Goal: Transaction & Acquisition: Purchase product/service

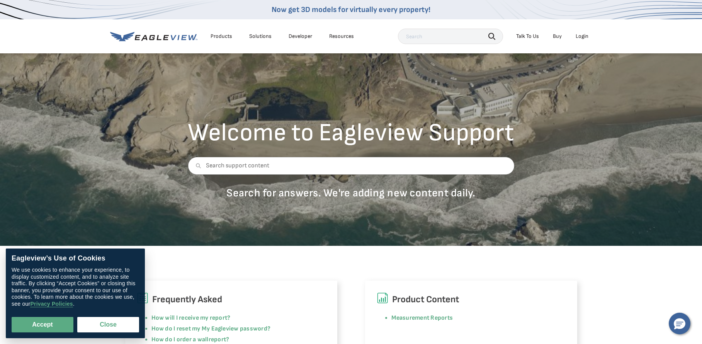
click at [582, 33] on div "Login" at bounding box center [582, 36] width 13 height 7
click at [582, 37] on div "Login" at bounding box center [582, 36] width 13 height 7
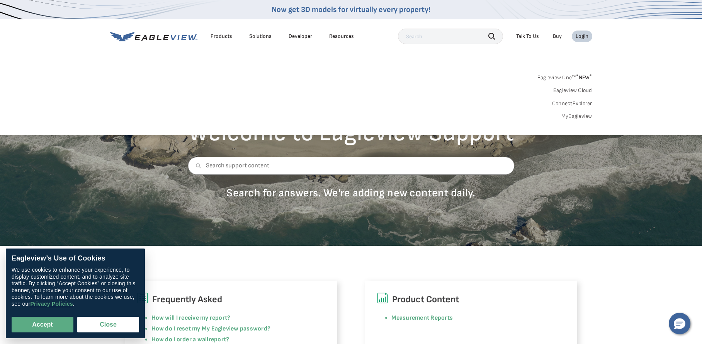
click at [587, 40] on li "Login" at bounding box center [582, 37] width 20 height 12
click at [585, 36] on div "Login" at bounding box center [582, 36] width 13 height 7
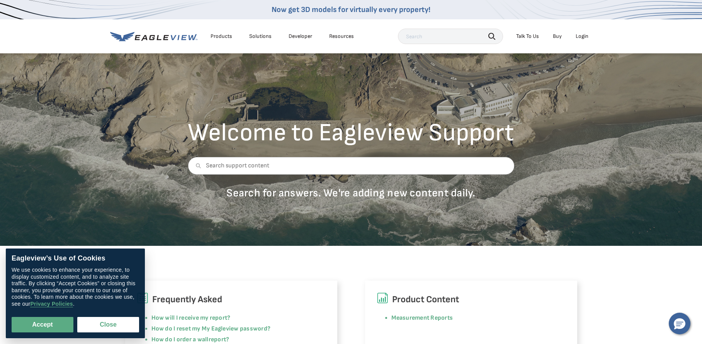
click at [582, 38] on div "Login" at bounding box center [582, 36] width 13 height 7
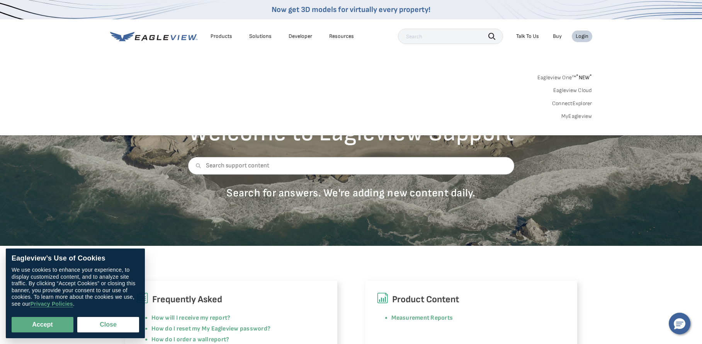
click at [581, 78] on span "* NEW *" at bounding box center [584, 77] width 16 height 7
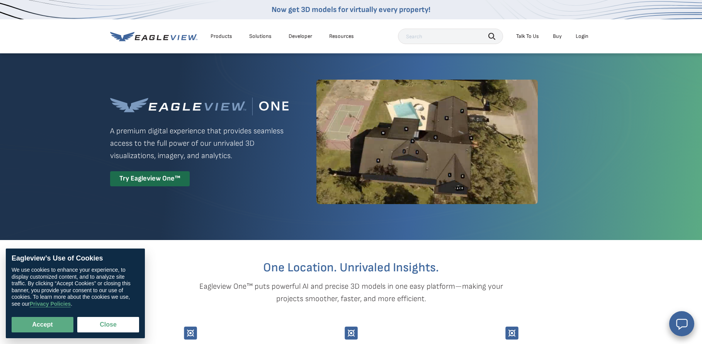
click at [583, 38] on div "Login" at bounding box center [582, 36] width 13 height 7
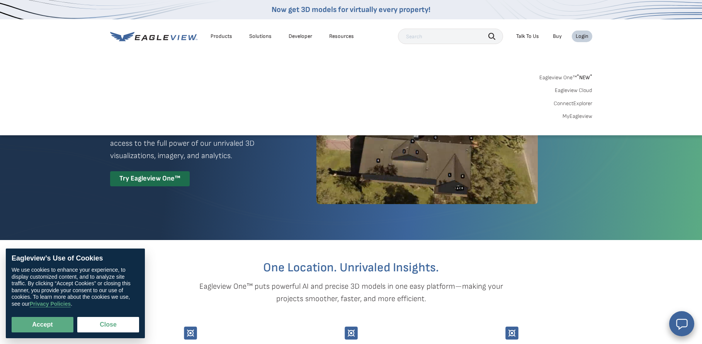
click at [568, 79] on link "Eagleview One™ * NEW *" at bounding box center [566, 76] width 53 height 9
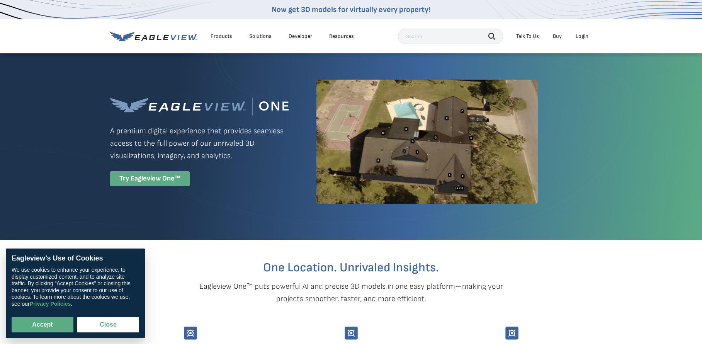
click at [146, 184] on div "Try Eagleview One™" at bounding box center [150, 178] width 80 height 15
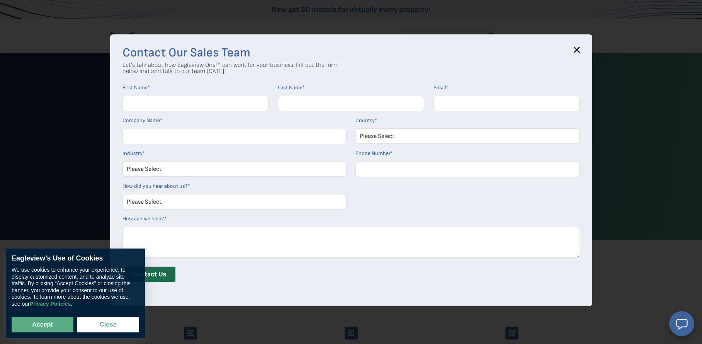
click at [576, 49] on icon at bounding box center [576, 50] width 5 height 5
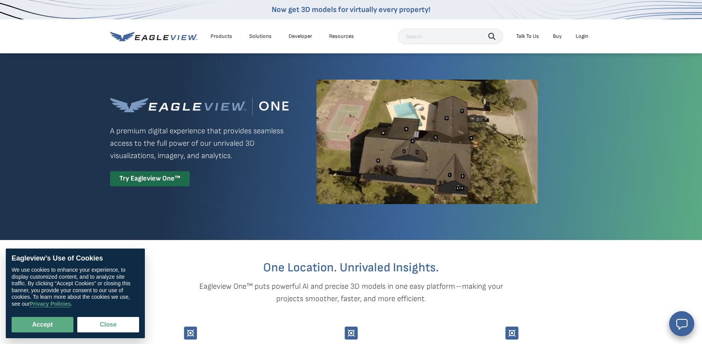
click at [581, 37] on div "Login" at bounding box center [582, 36] width 13 height 7
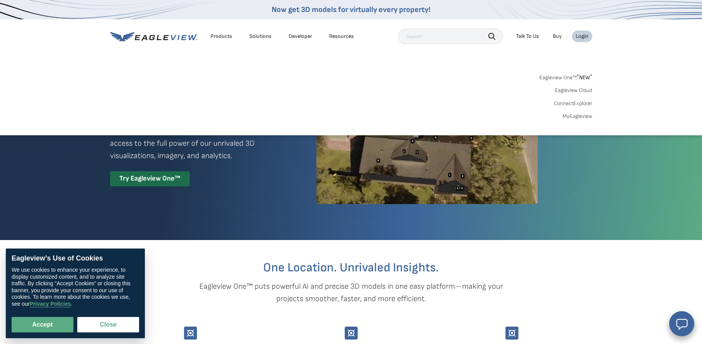
click at [569, 117] on link "MyEagleview" at bounding box center [578, 116] width 30 height 7
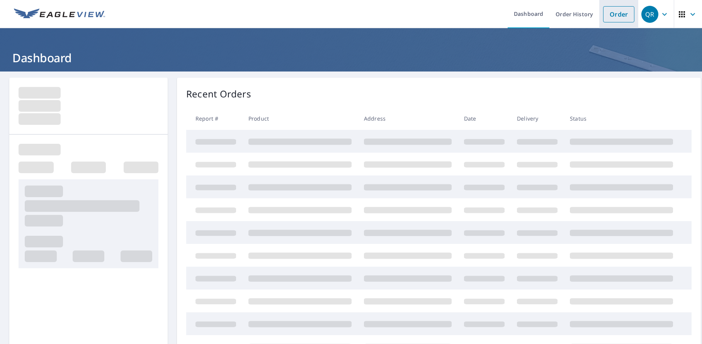
click at [611, 14] on link "Order" at bounding box center [618, 14] width 31 height 16
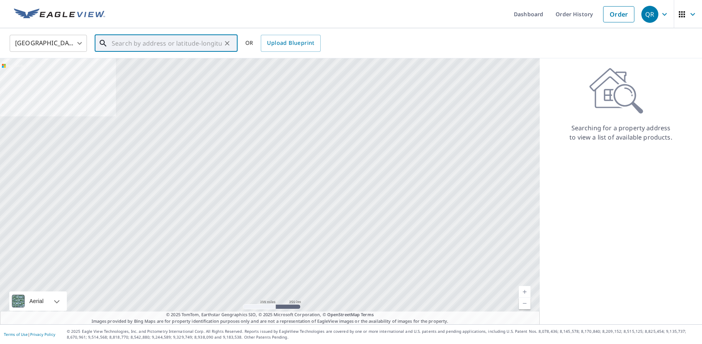
click at [132, 46] on input "text" at bounding box center [167, 43] width 110 height 22
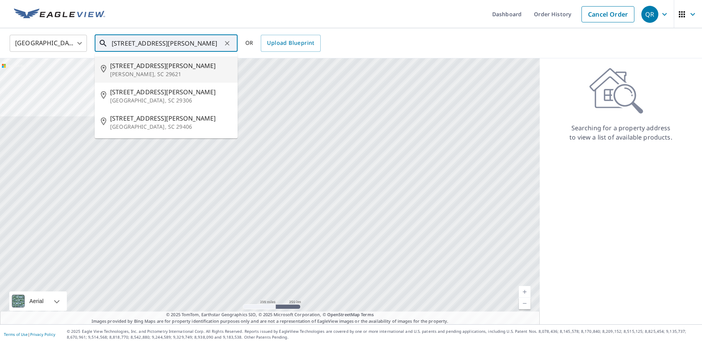
click at [125, 70] on p "Anderson, SC 29621" at bounding box center [170, 74] width 121 height 8
type input "1005 Fretwell St Anderson, SC 29621"
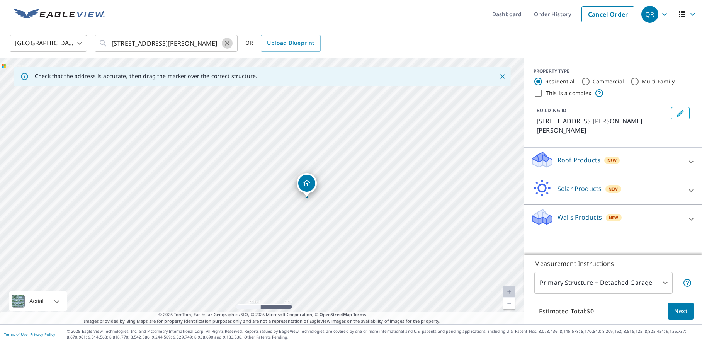
click at [224, 42] on icon "Clear" at bounding box center [227, 43] width 8 height 8
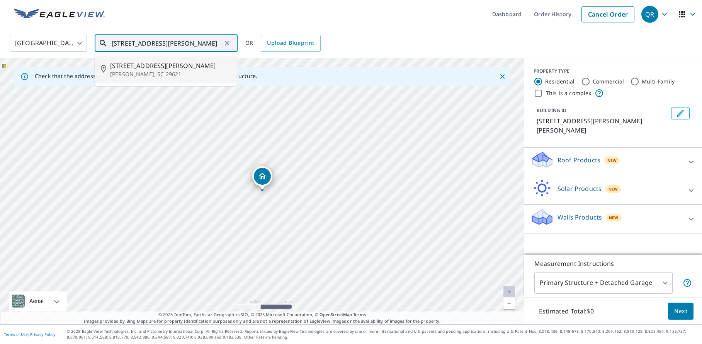
click at [136, 70] on p "Anderson, SC 29621" at bounding box center [170, 74] width 121 height 8
type input "104 Crayton St Anderson, SC 29621"
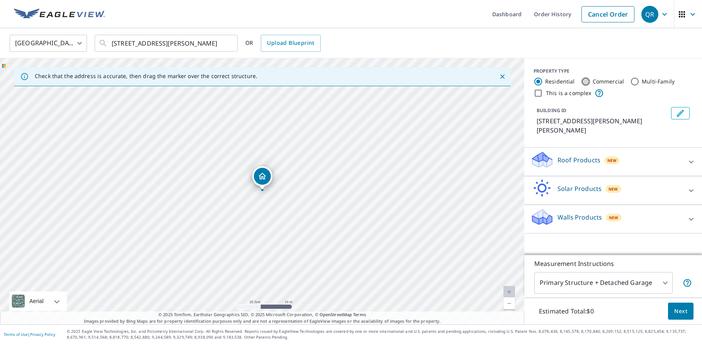
click at [586, 82] on input "Commercial" at bounding box center [585, 81] width 9 height 9
radio input "true"
type input "4"
click at [288, 260] on div "104 Crayton St Anderson, SC 29621" at bounding box center [262, 191] width 524 height 266
click at [280, 257] on div "104 Crayton St Anderson, SC 29621" at bounding box center [262, 191] width 524 height 266
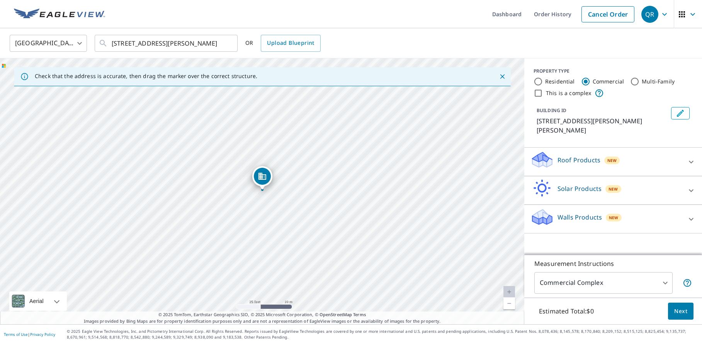
click at [280, 256] on div "104 Crayton St Anderson, SC 29621" at bounding box center [262, 191] width 524 height 266
click at [682, 112] on icon "Edit building 1" at bounding box center [680, 113] width 7 height 7
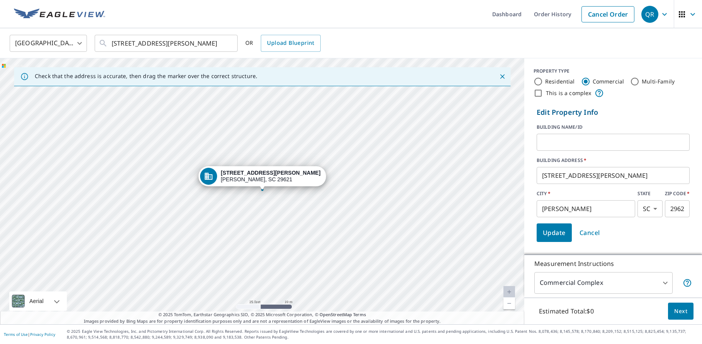
click at [279, 256] on div "104 Crayton St Anderson, SC 29621" at bounding box center [262, 191] width 524 height 266
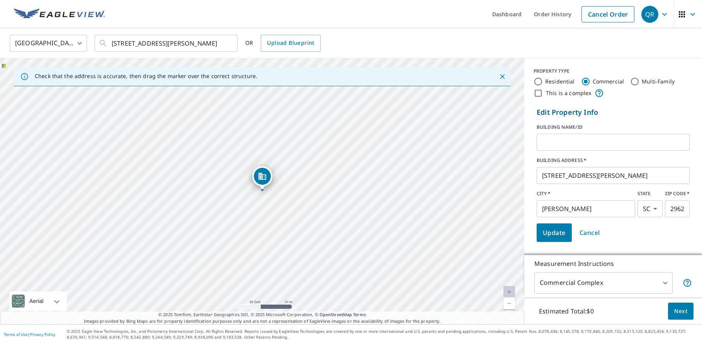
click at [278, 256] on div "104 Crayton St Anderson, SC 29621" at bounding box center [262, 191] width 524 height 266
click at [535, 94] on input "This is a complex" at bounding box center [538, 93] width 9 height 9
checkbox input "true"
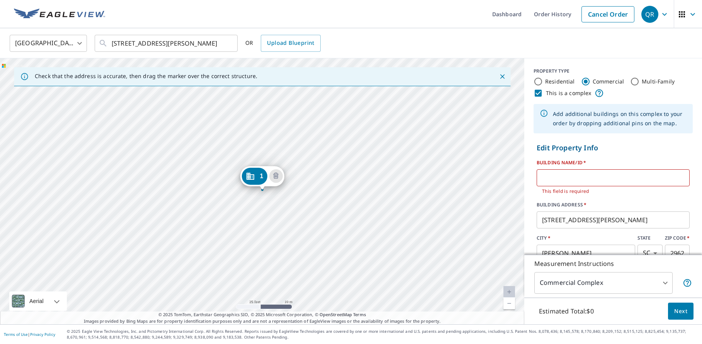
click at [538, 82] on input "Residential" at bounding box center [538, 81] width 9 height 9
radio input "true"
type input "1"
click at [633, 79] on input "Multi-Family" at bounding box center [634, 81] width 9 height 9
radio input "true"
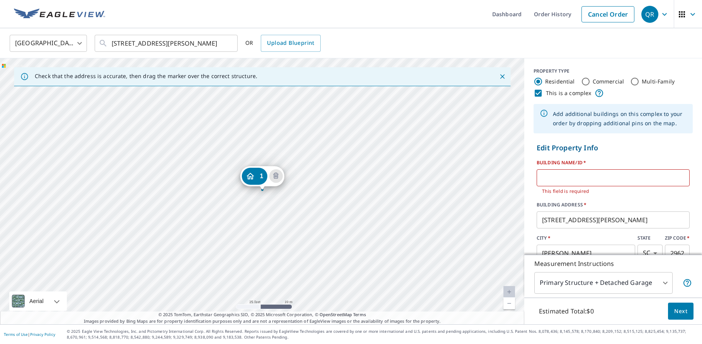
type input "2"
click at [581, 82] on input "Commercial" at bounding box center [585, 81] width 9 height 9
radio input "true"
type input "4"
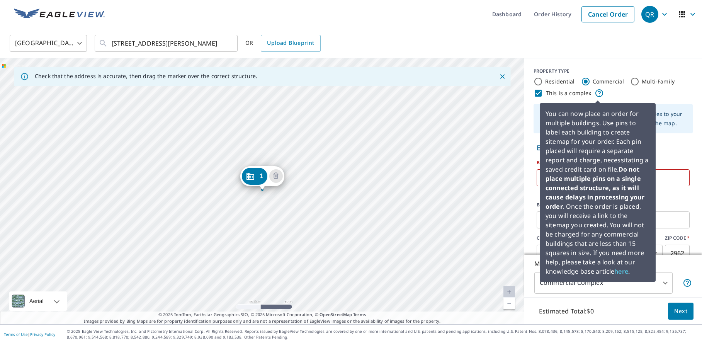
click at [598, 94] on icon at bounding box center [600, 93] width 8 height 8
